Goal: Task Accomplishment & Management: Use online tool/utility

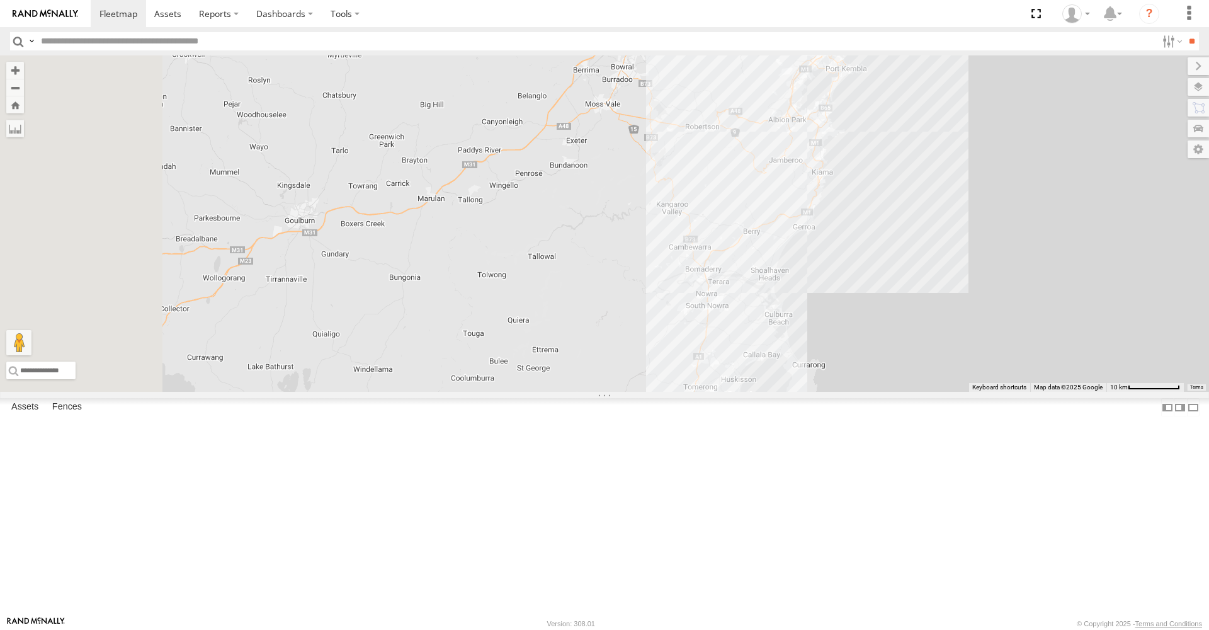
drag, startPoint x: 686, startPoint y: 477, endPoint x: 927, endPoint y: 25, distance: 511.5
click at [934, 14] on body at bounding box center [604, 315] width 1209 height 630
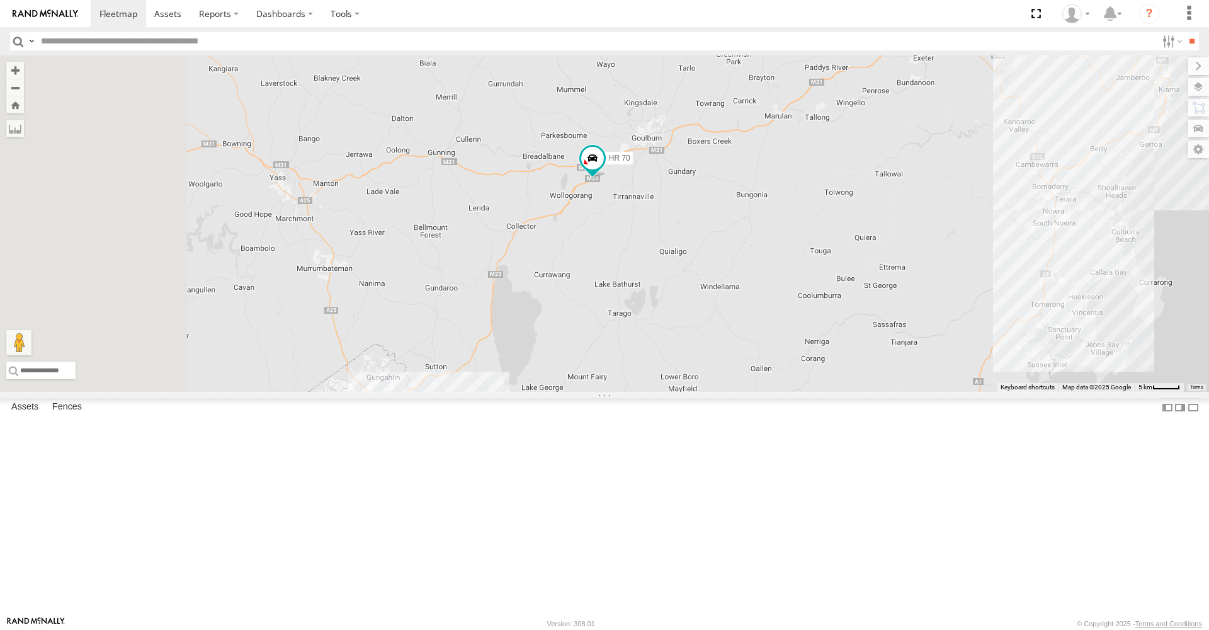
drag, startPoint x: 641, startPoint y: 302, endPoint x: 939, endPoint y: 247, distance: 302.9
click at [939, 247] on div "Tipper FMB08S HR 71 5 HR 70" at bounding box center [604, 223] width 1209 height 336
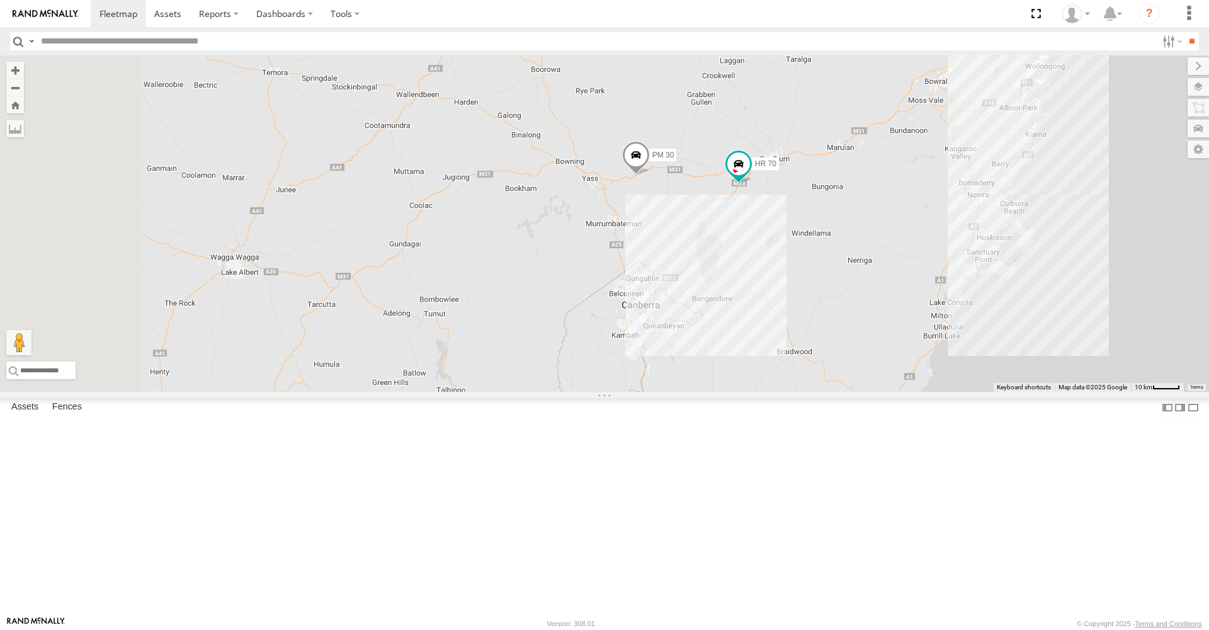
drag, startPoint x: 556, startPoint y: 377, endPoint x: 807, endPoint y: 319, distance: 258.0
click at [807, 319] on div "Tipper FMB08S HR 71 HR 70 PM 30 5" at bounding box center [604, 223] width 1209 height 336
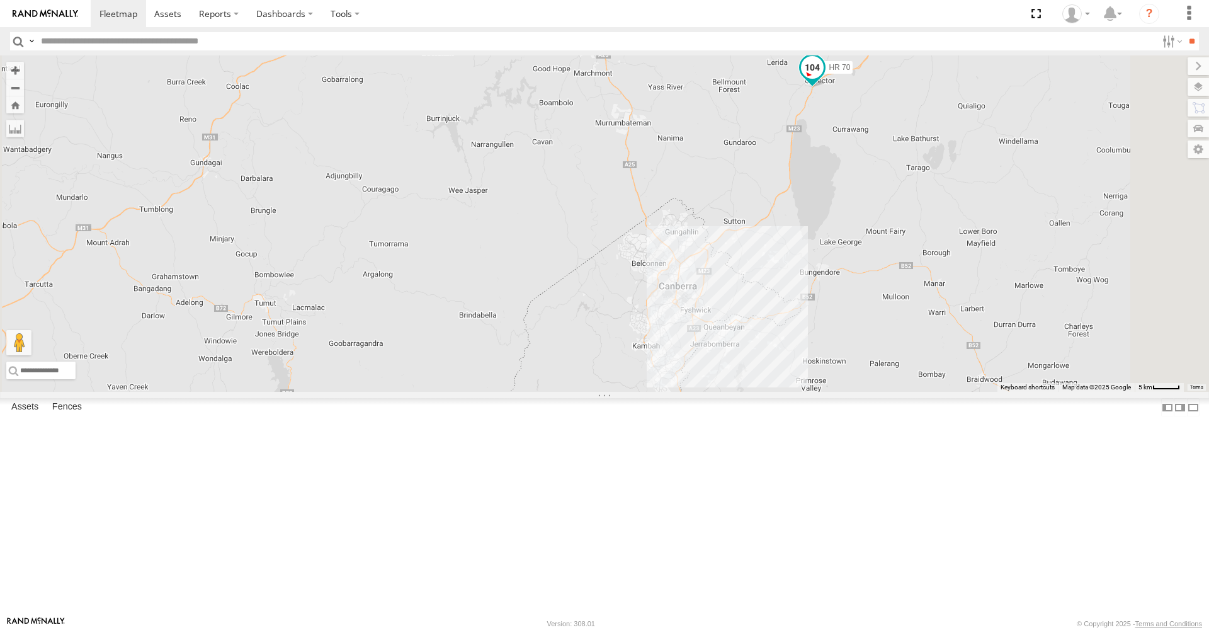
click at [824, 79] on span at bounding box center [812, 67] width 23 height 23
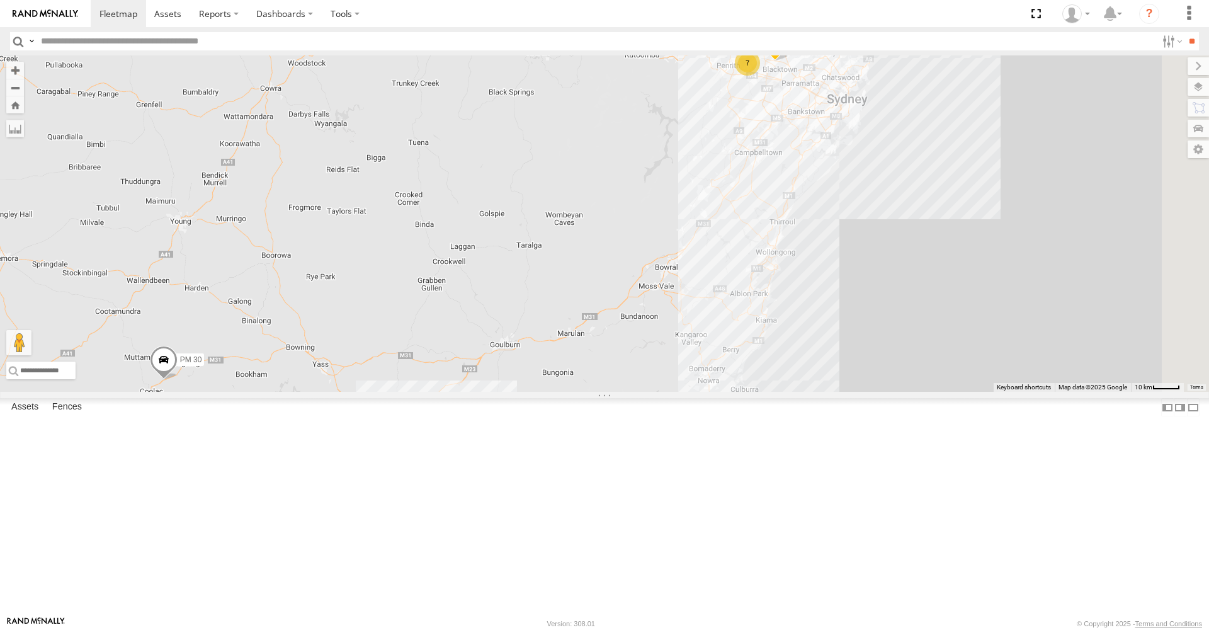
drag, startPoint x: 897, startPoint y: 285, endPoint x: 691, endPoint y: 368, distance: 222.0
click at [691, 368] on div "PM 30 HR 70 Tipper 7" at bounding box center [604, 223] width 1209 height 336
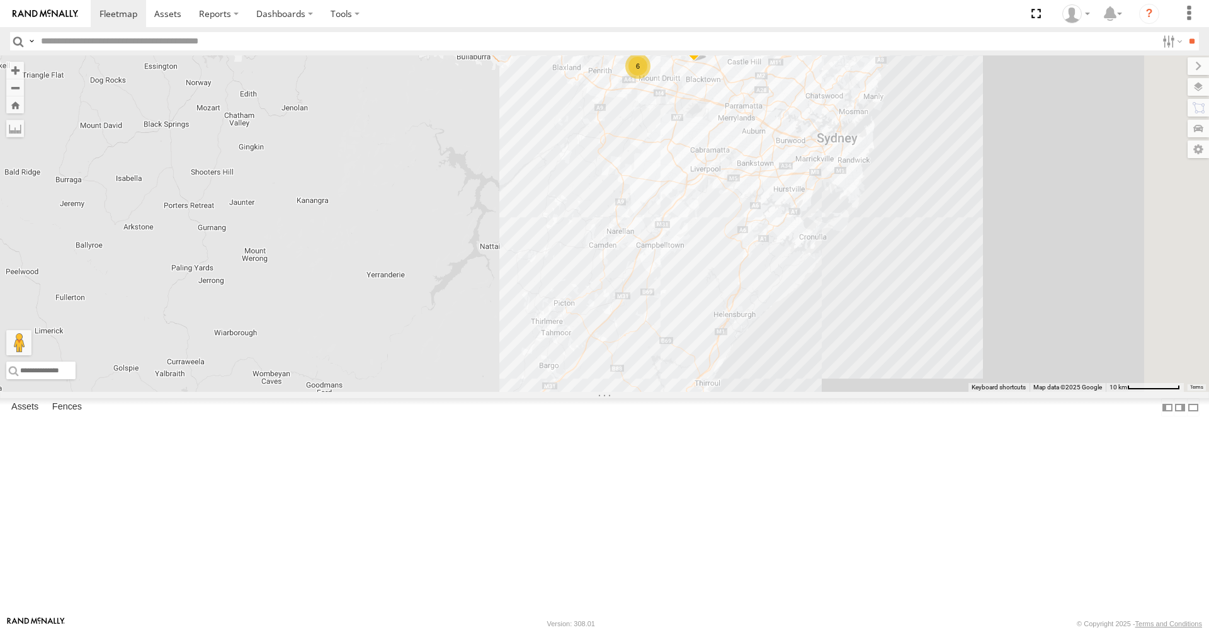
drag, startPoint x: 812, startPoint y: 307, endPoint x: 614, endPoint y: 445, distance: 241.4
click at [614, 392] on div "PM 30 HR 70 Tipper 6" at bounding box center [604, 223] width 1209 height 336
click at [708, 62] on span at bounding box center [694, 45] width 28 height 34
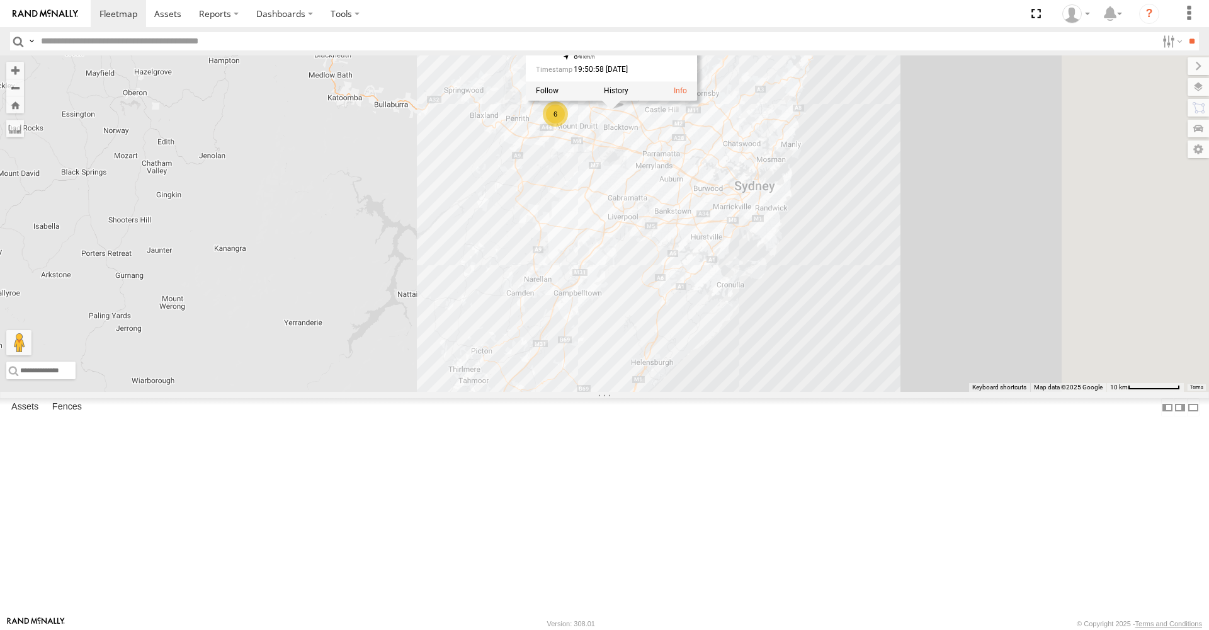
drag, startPoint x: 749, startPoint y: 246, endPoint x: 665, endPoint y: 296, distance: 97.4
click at [665, 296] on div "PM 30 HR 70 Tipper 6 FMB08S Tipper All Assets Westlink M7 Quakers Hill -33.7349…" at bounding box center [604, 223] width 1209 height 336
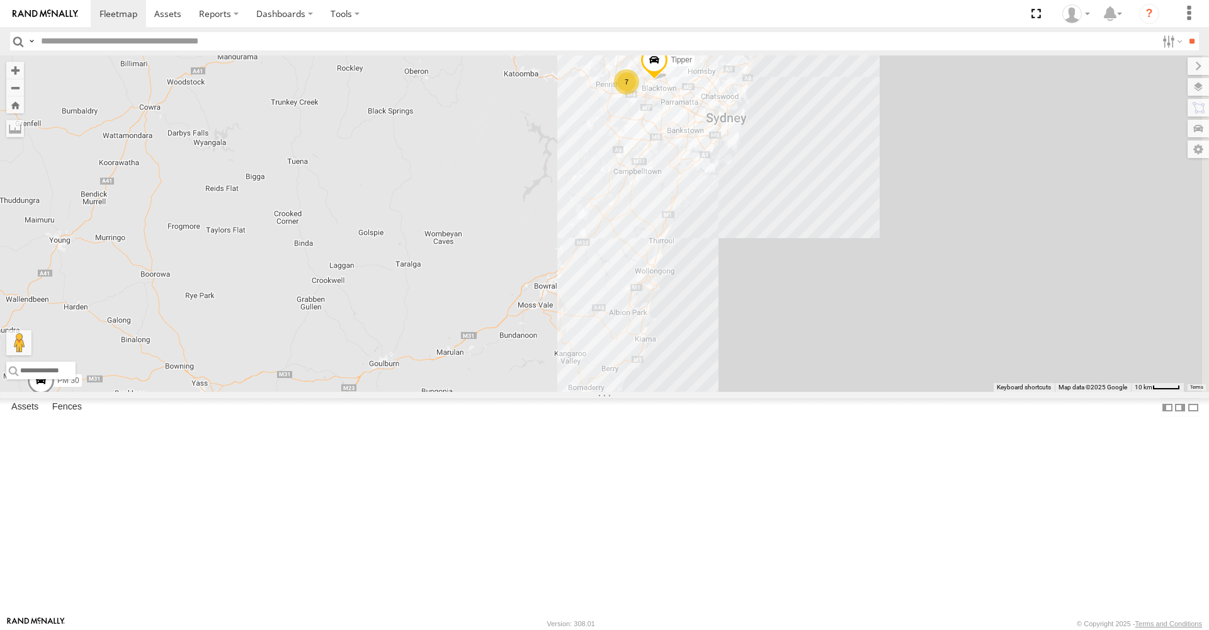
drag, startPoint x: 961, startPoint y: 226, endPoint x: 705, endPoint y: 281, distance: 262.0
click at [705, 281] on div "Tipper 7 PM 30 HR 70" at bounding box center [604, 223] width 1209 height 336
click at [668, 80] on span at bounding box center [654, 63] width 28 height 34
